Goal: Task Accomplishment & Management: Manage account settings

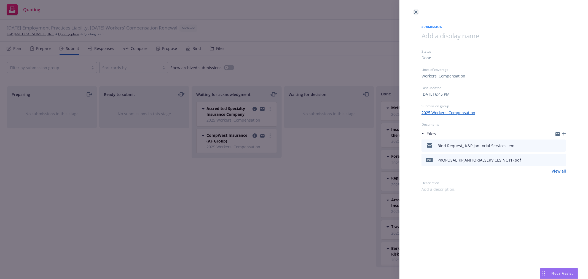
click at [418, 13] on link "close" at bounding box center [415, 12] width 7 height 7
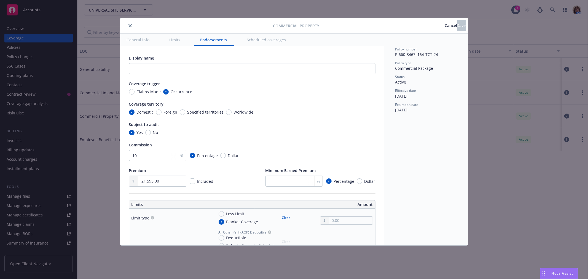
scroll to position [1704, 0]
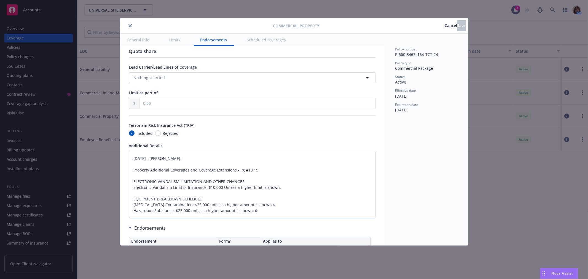
click at [131, 24] on icon "close" at bounding box center [129, 25] width 3 height 3
